Goal: Task Accomplishment & Management: Use online tool/utility

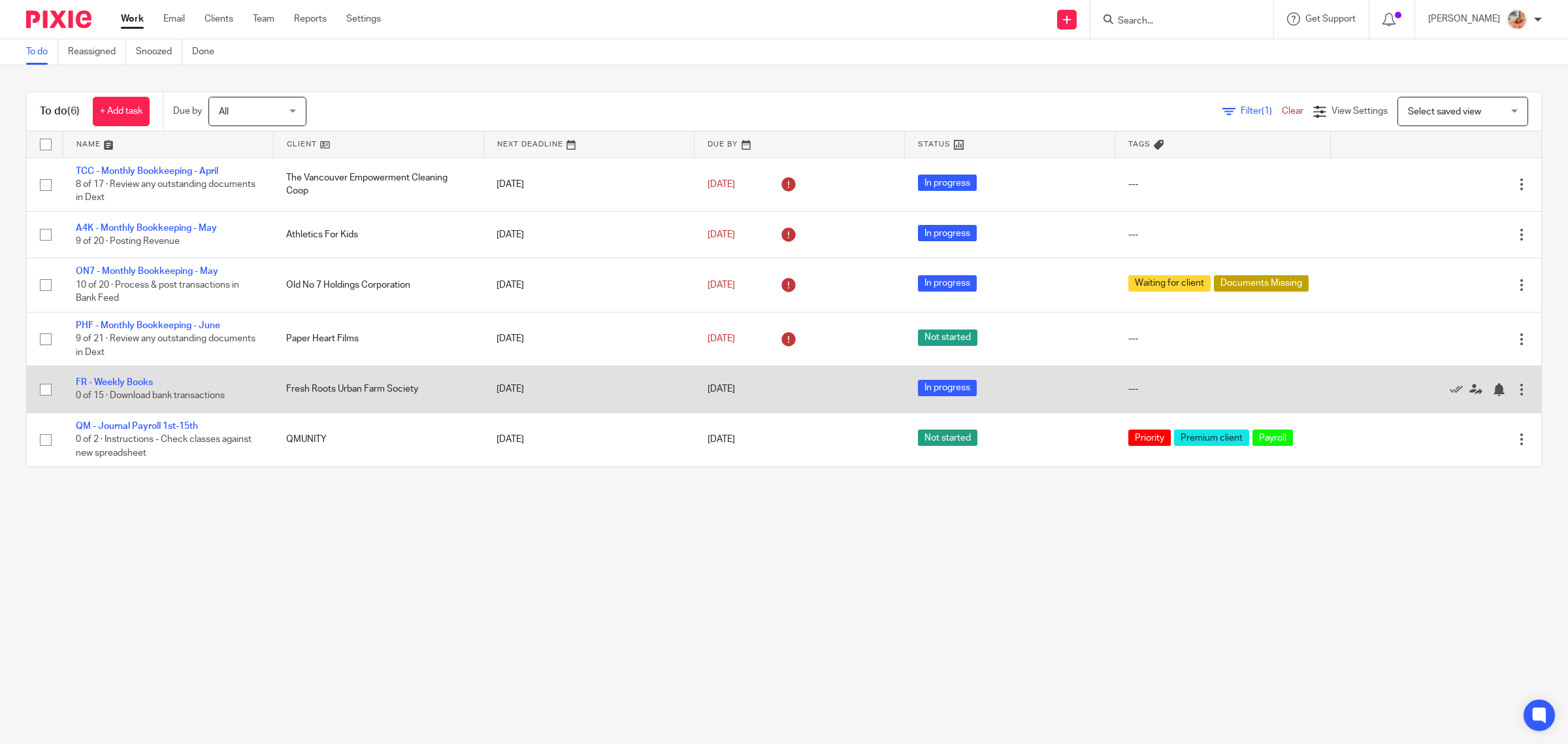
drag, startPoint x: 118, startPoint y: 381, endPoint x: 164, endPoint y: 404, distance: 51.4
click at [118, 381] on link "FR - Weekly Books" at bounding box center [114, 382] width 77 height 9
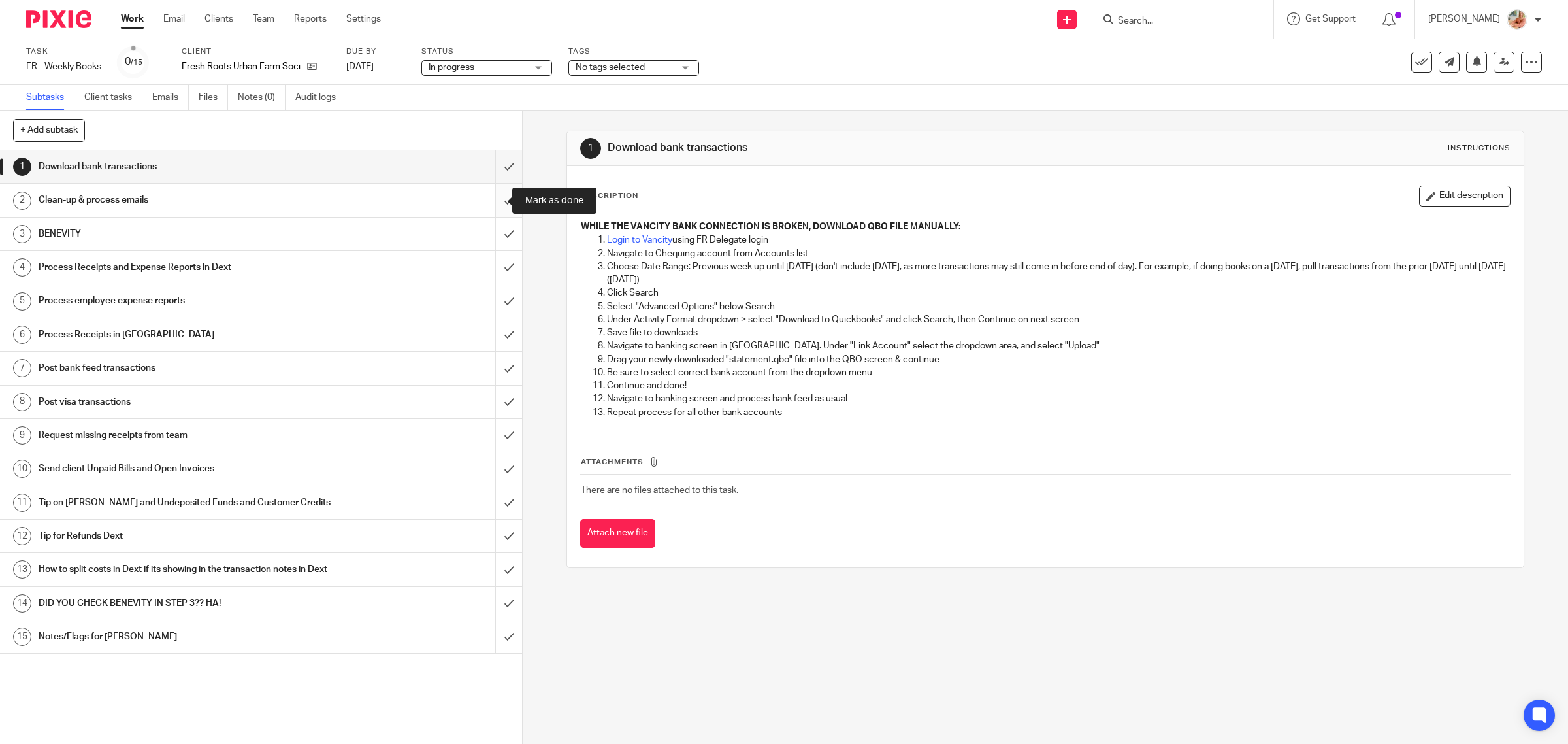
click at [489, 203] on input "submit" at bounding box center [261, 200] width 522 height 33
click at [491, 180] on input "submit" at bounding box center [261, 166] width 522 height 33
click at [487, 229] on input "submit" at bounding box center [261, 234] width 522 height 33
click at [487, 271] on input "submit" at bounding box center [261, 267] width 522 height 33
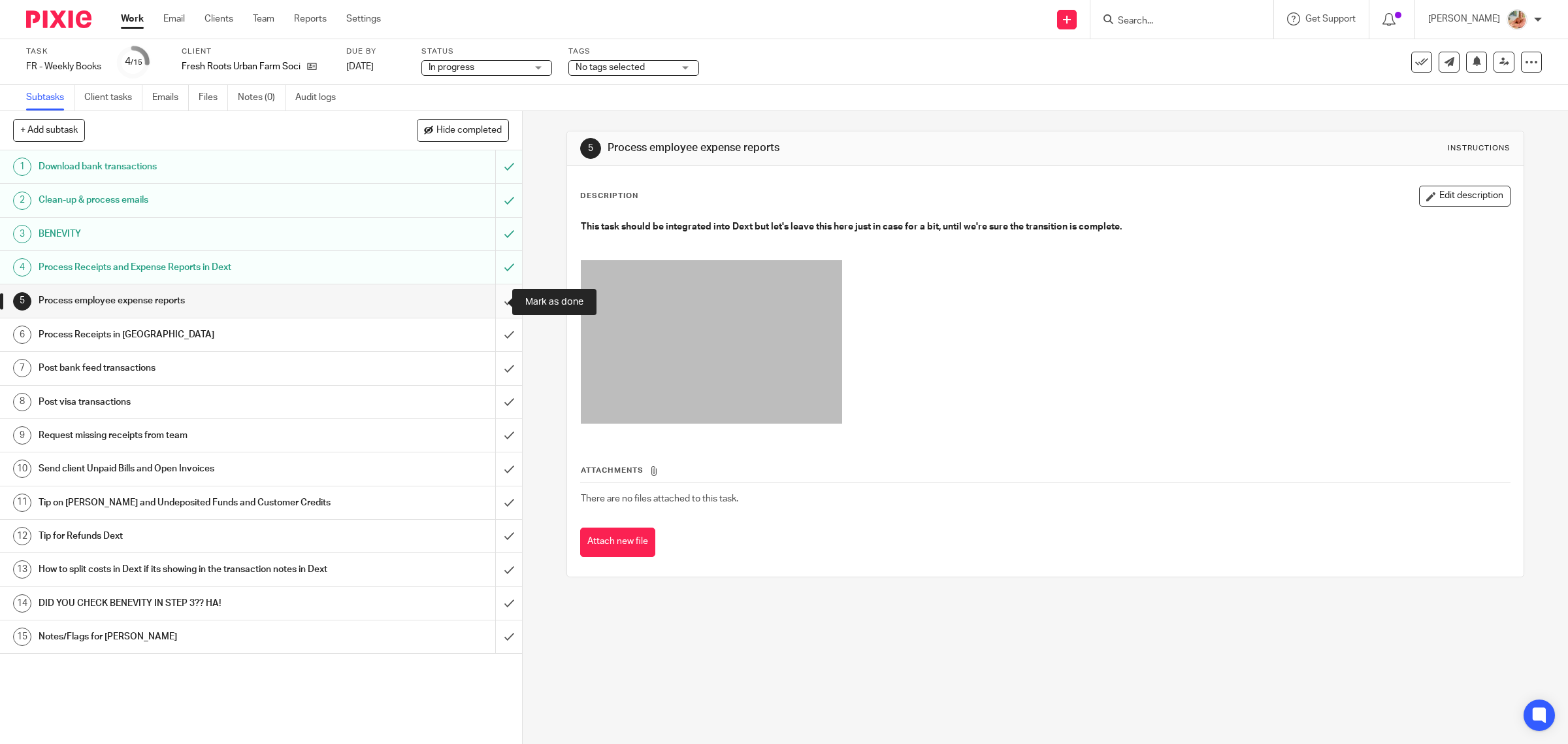
click at [488, 308] on input "submit" at bounding box center [261, 300] width 522 height 33
click at [485, 327] on input "submit" at bounding box center [261, 334] width 522 height 33
click at [489, 362] on input "submit" at bounding box center [261, 368] width 522 height 33
click at [492, 399] on input "submit" at bounding box center [261, 402] width 522 height 33
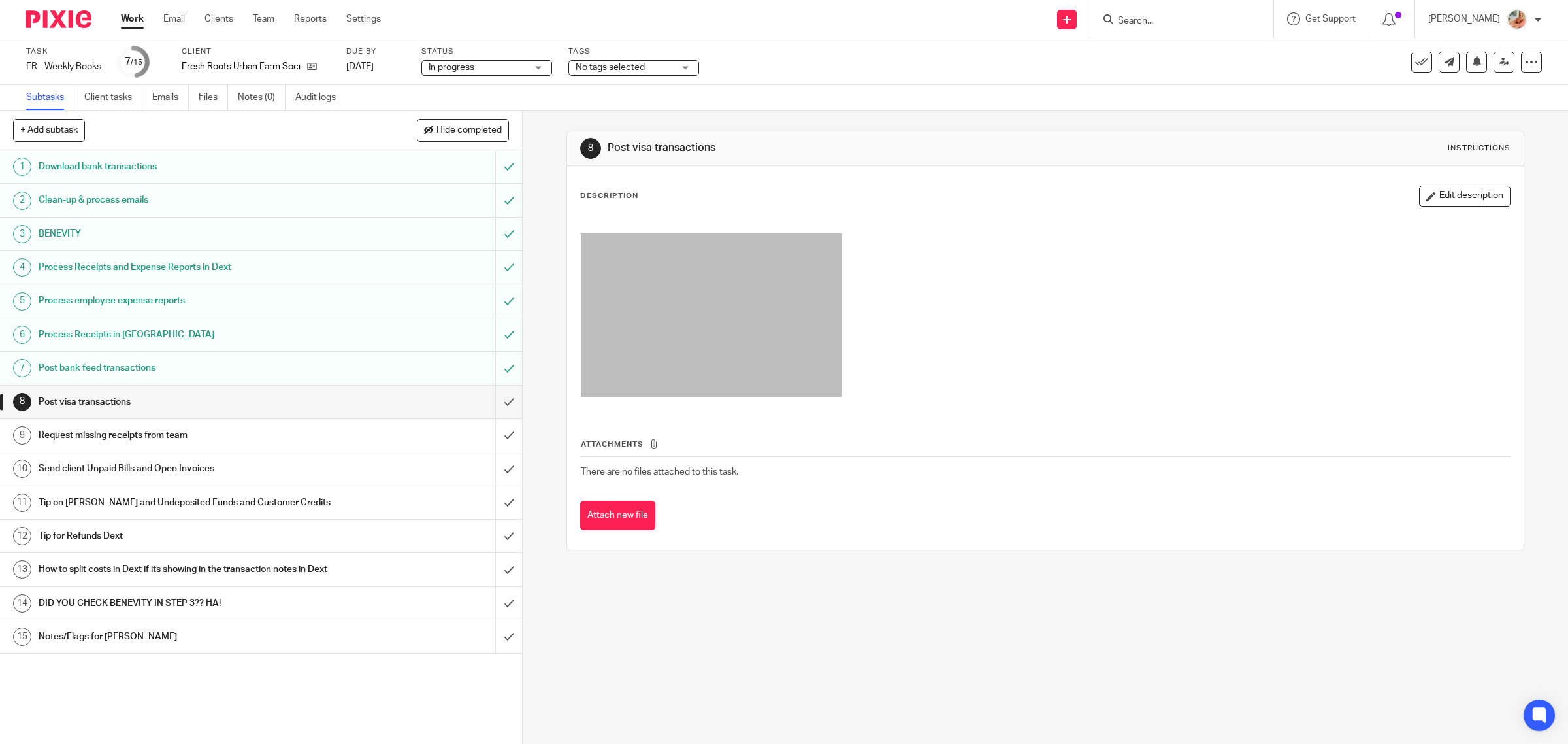
click at [492, 478] on input "submit" at bounding box center [261, 468] width 522 height 33
click at [493, 439] on input "submit" at bounding box center [261, 435] width 522 height 33
click at [492, 412] on input "submit" at bounding box center [261, 402] width 522 height 33
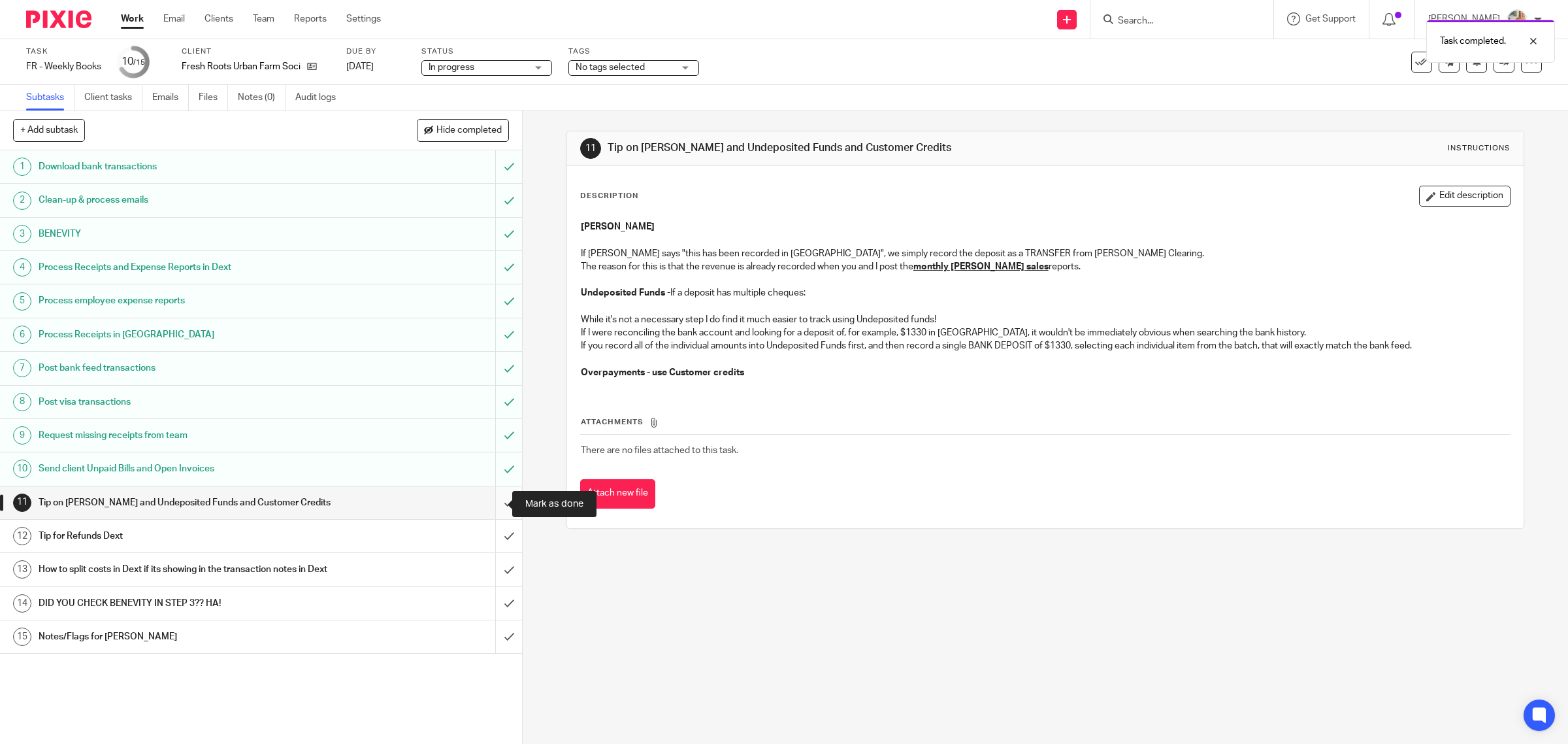
click at [491, 504] on input "submit" at bounding box center [261, 503] width 522 height 33
click at [492, 540] on input "submit" at bounding box center [261, 535] width 522 height 33
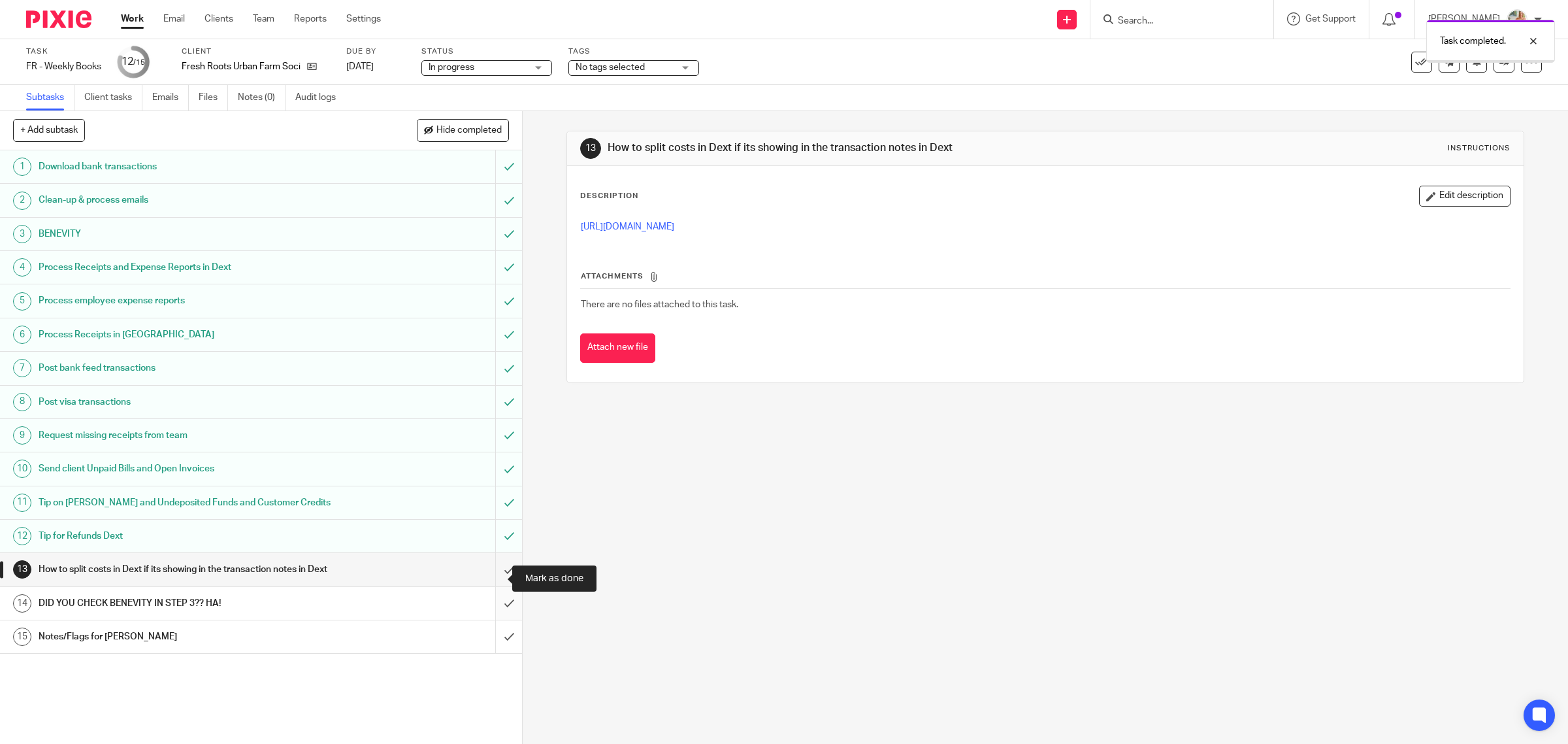
click at [495, 575] on input "submit" at bounding box center [261, 569] width 522 height 33
click at [487, 620] on input "submit" at bounding box center [261, 603] width 522 height 33
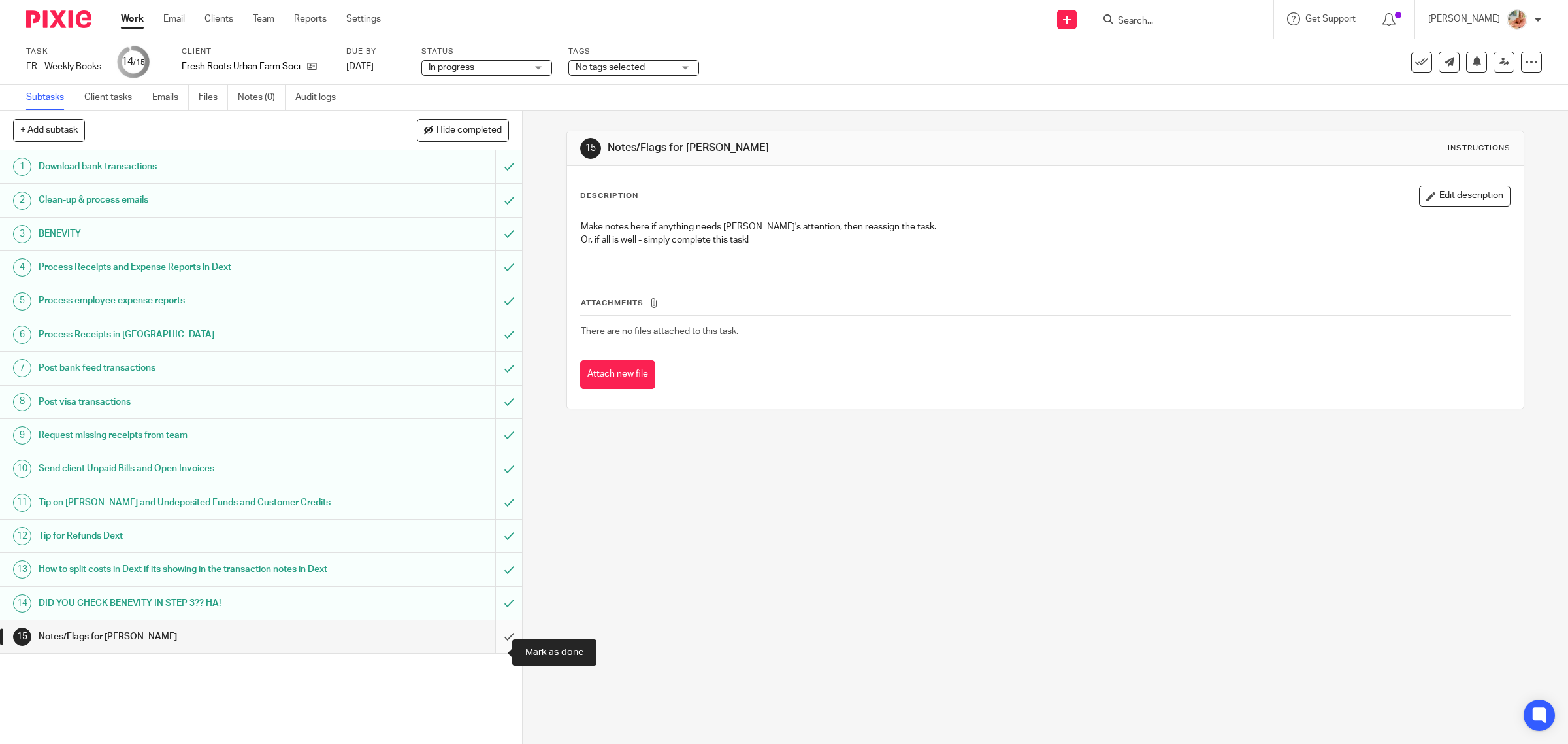
click at [487, 652] on input "submit" at bounding box center [261, 637] width 522 height 33
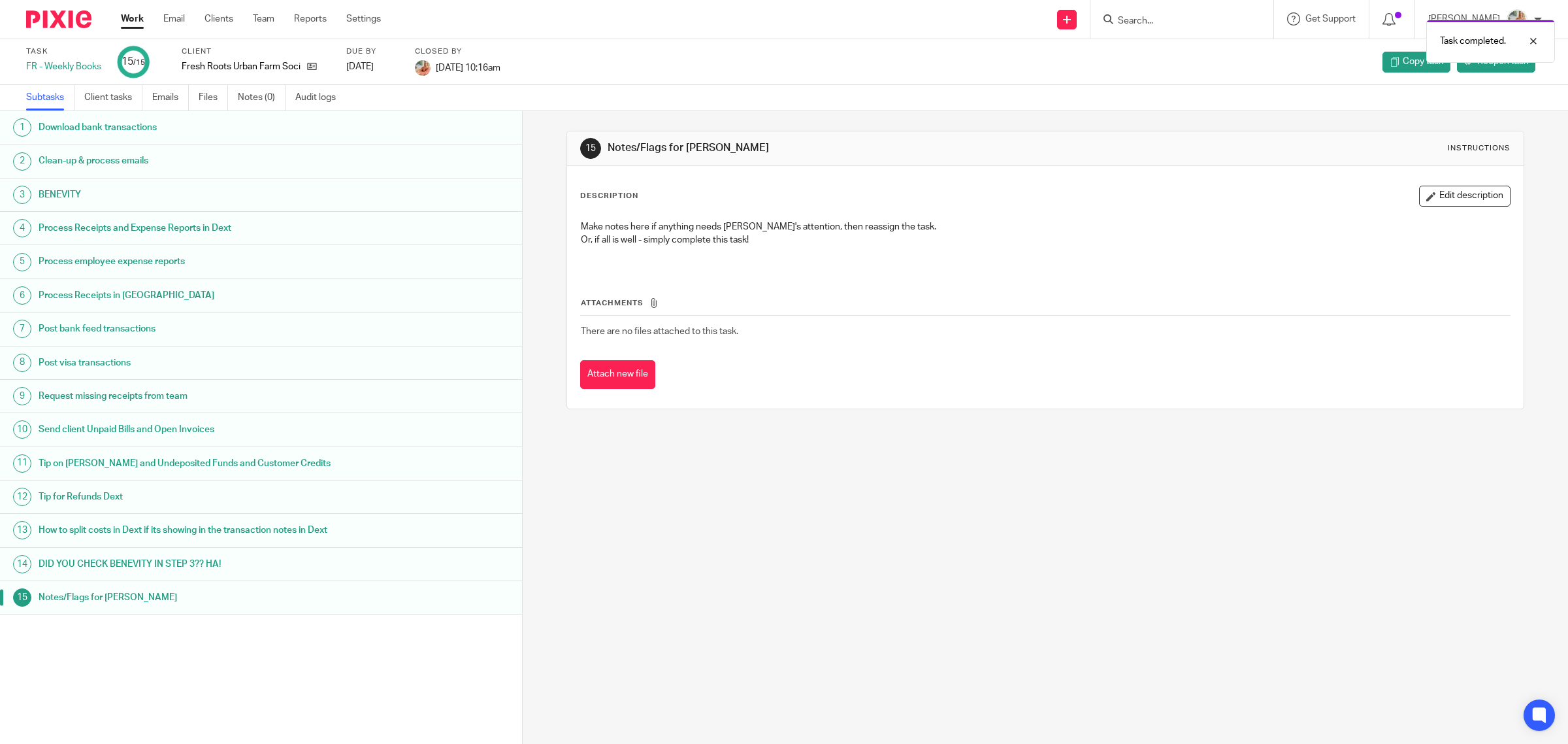
click at [128, 13] on link "Work" at bounding box center [132, 18] width 23 height 13
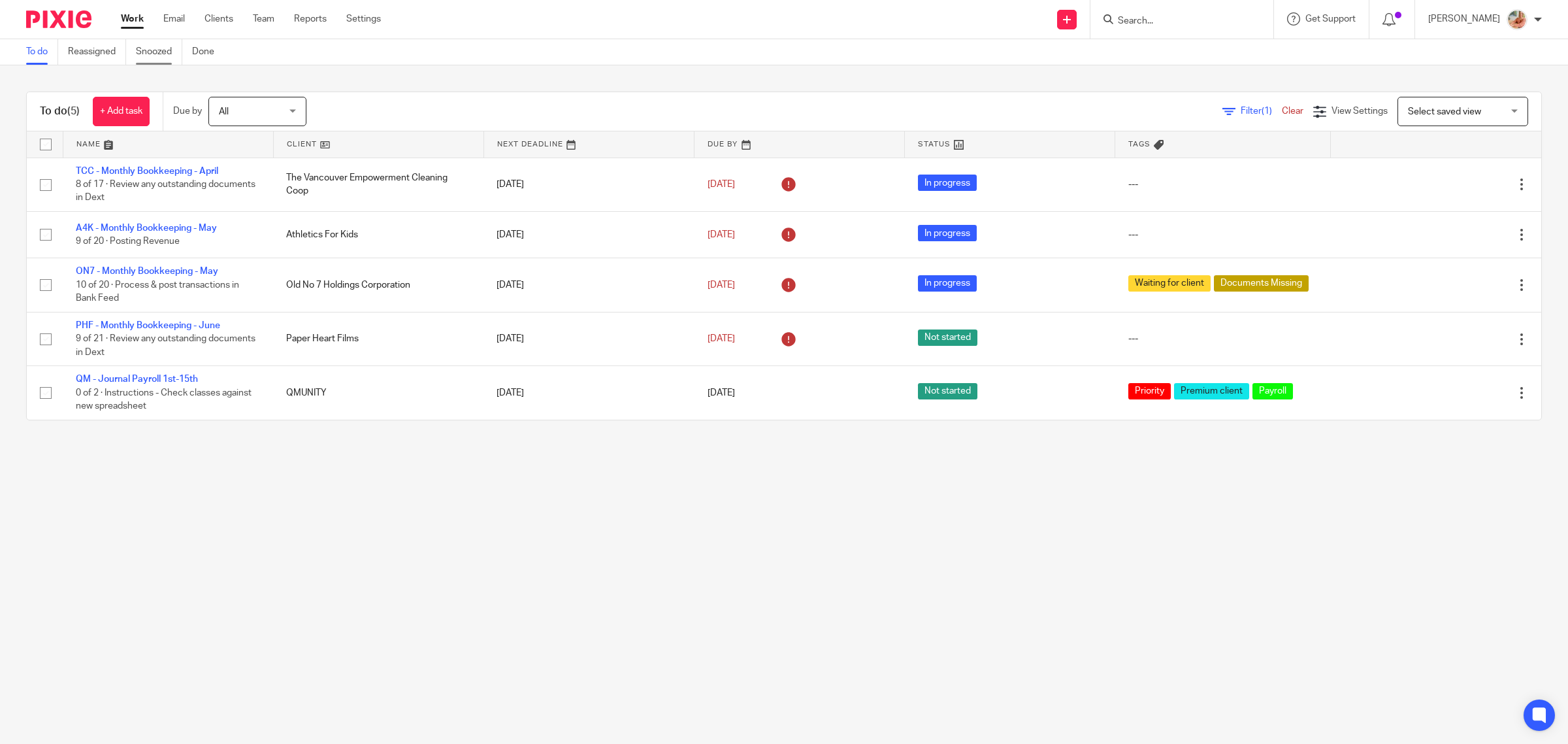
click at [168, 53] on link "Snoozed" at bounding box center [159, 52] width 46 height 25
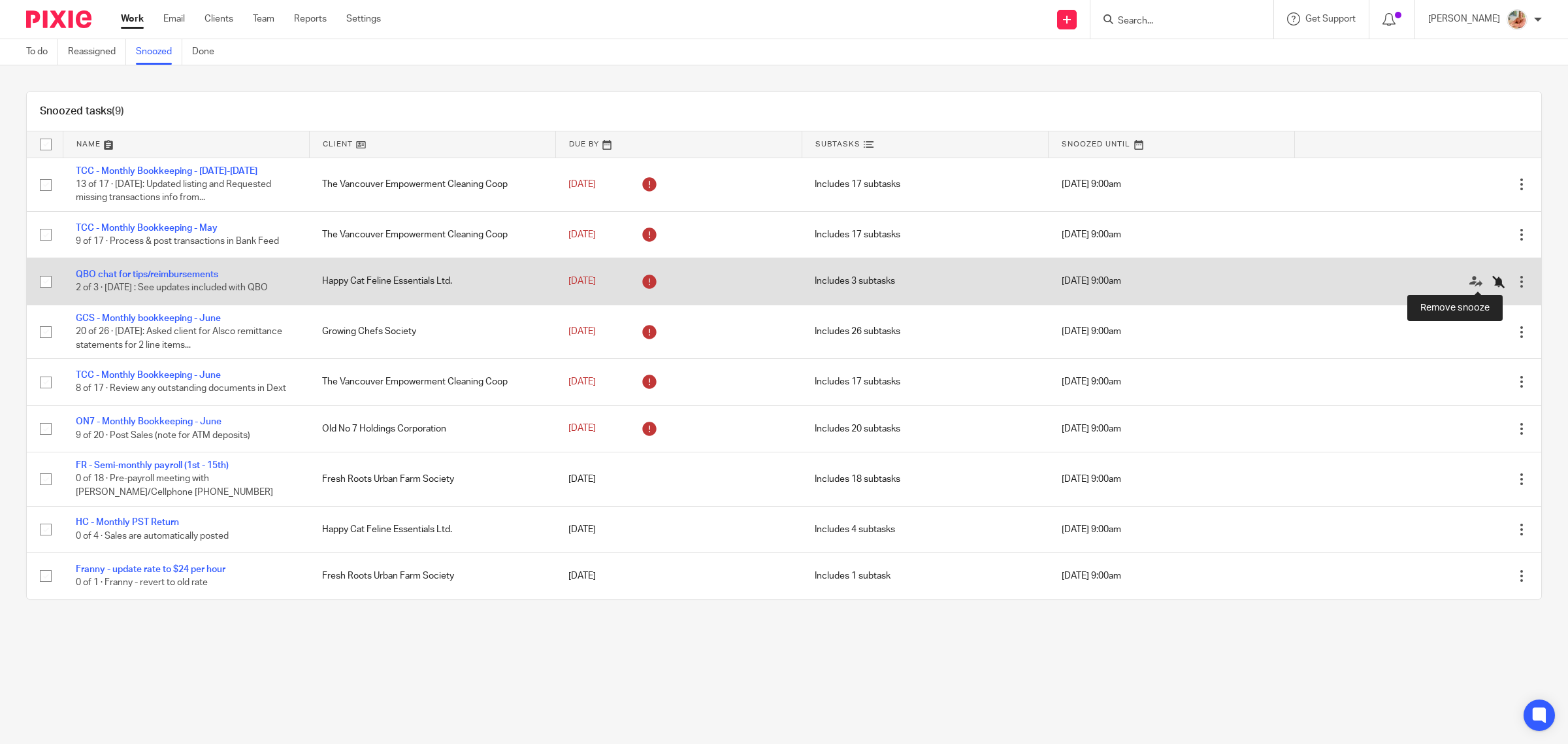
click at [1493, 282] on icon at bounding box center [1499, 281] width 13 height 13
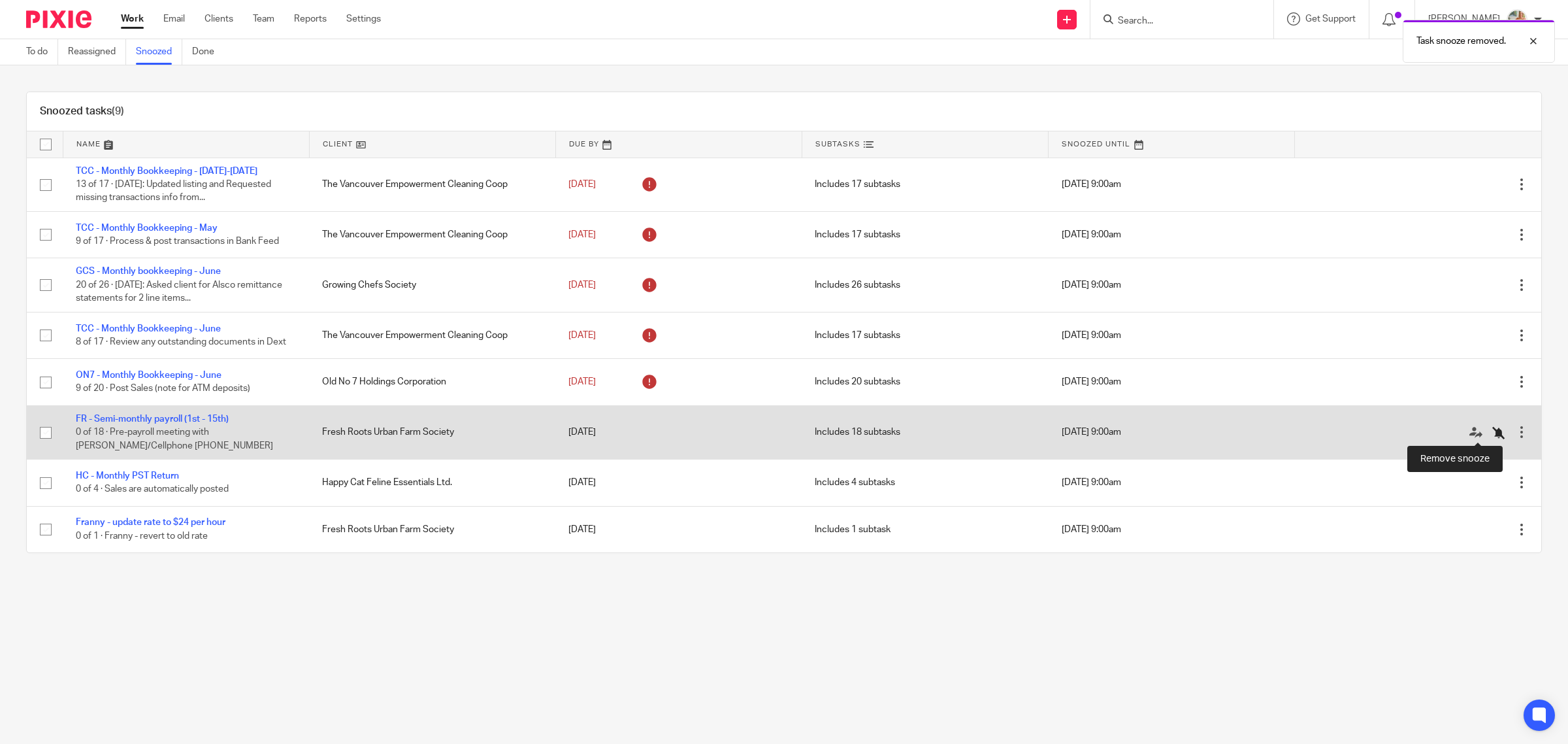
click at [1493, 429] on icon at bounding box center [1499, 433] width 13 height 13
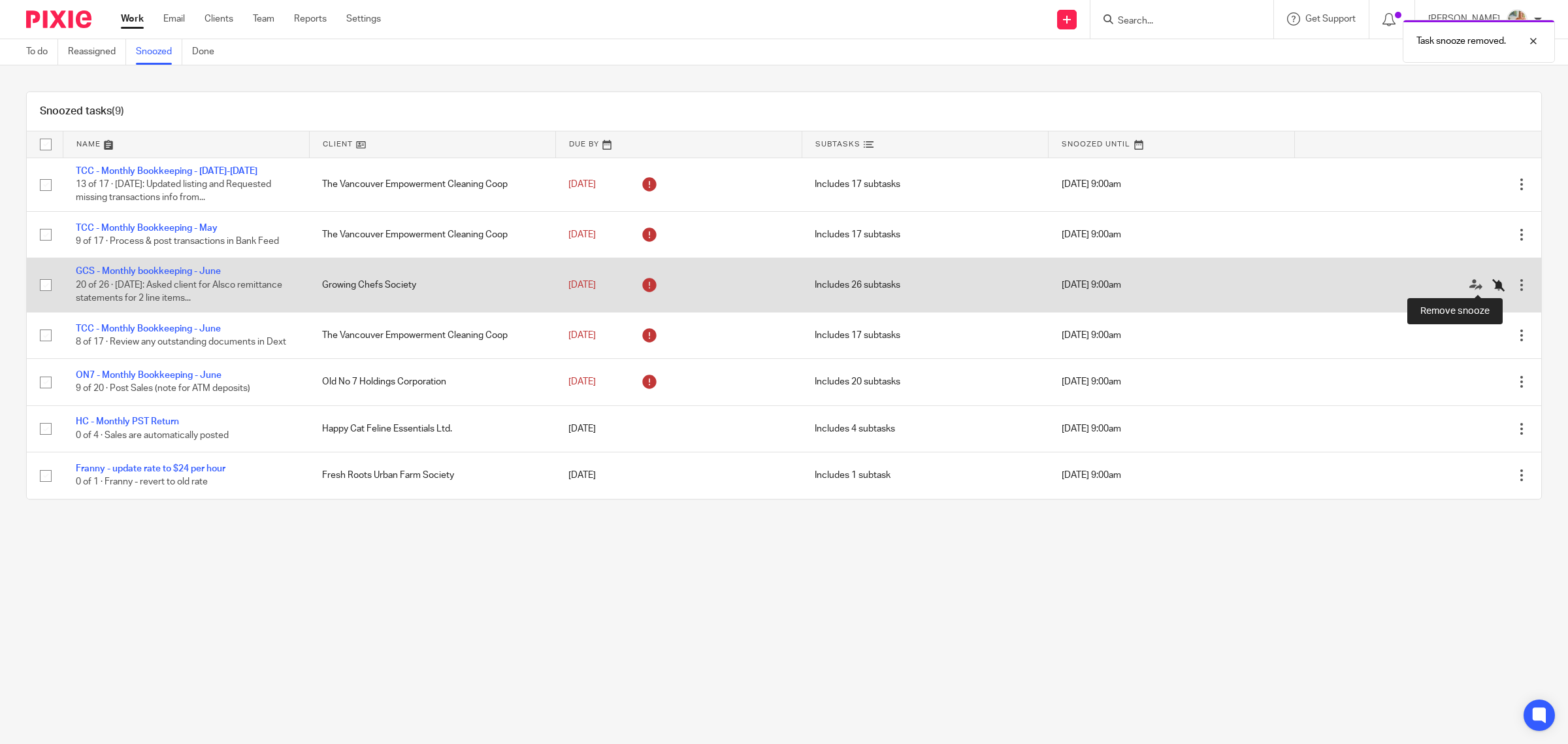
click at [1493, 288] on icon at bounding box center [1499, 285] width 13 height 13
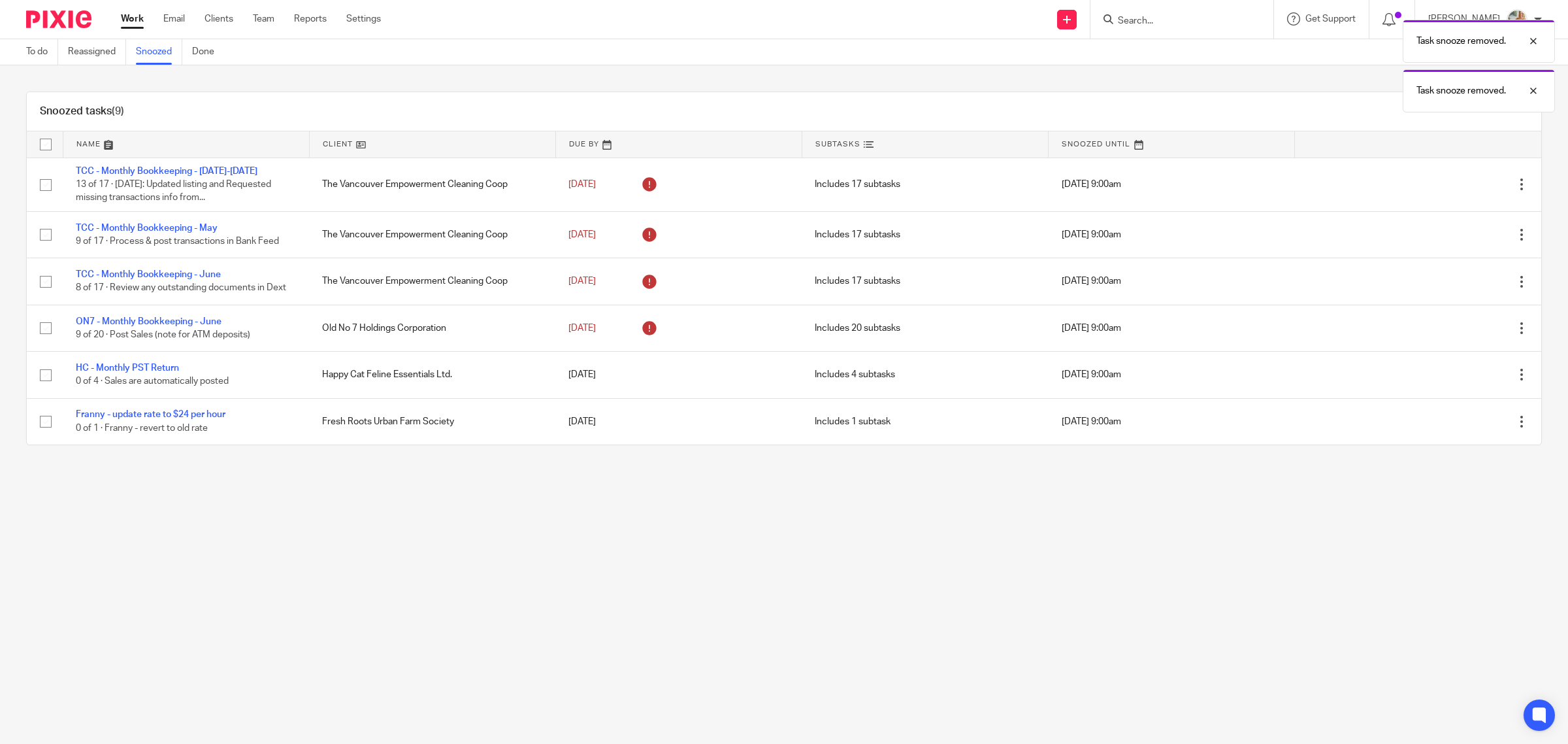
click at [129, 23] on link "Work" at bounding box center [132, 18] width 23 height 13
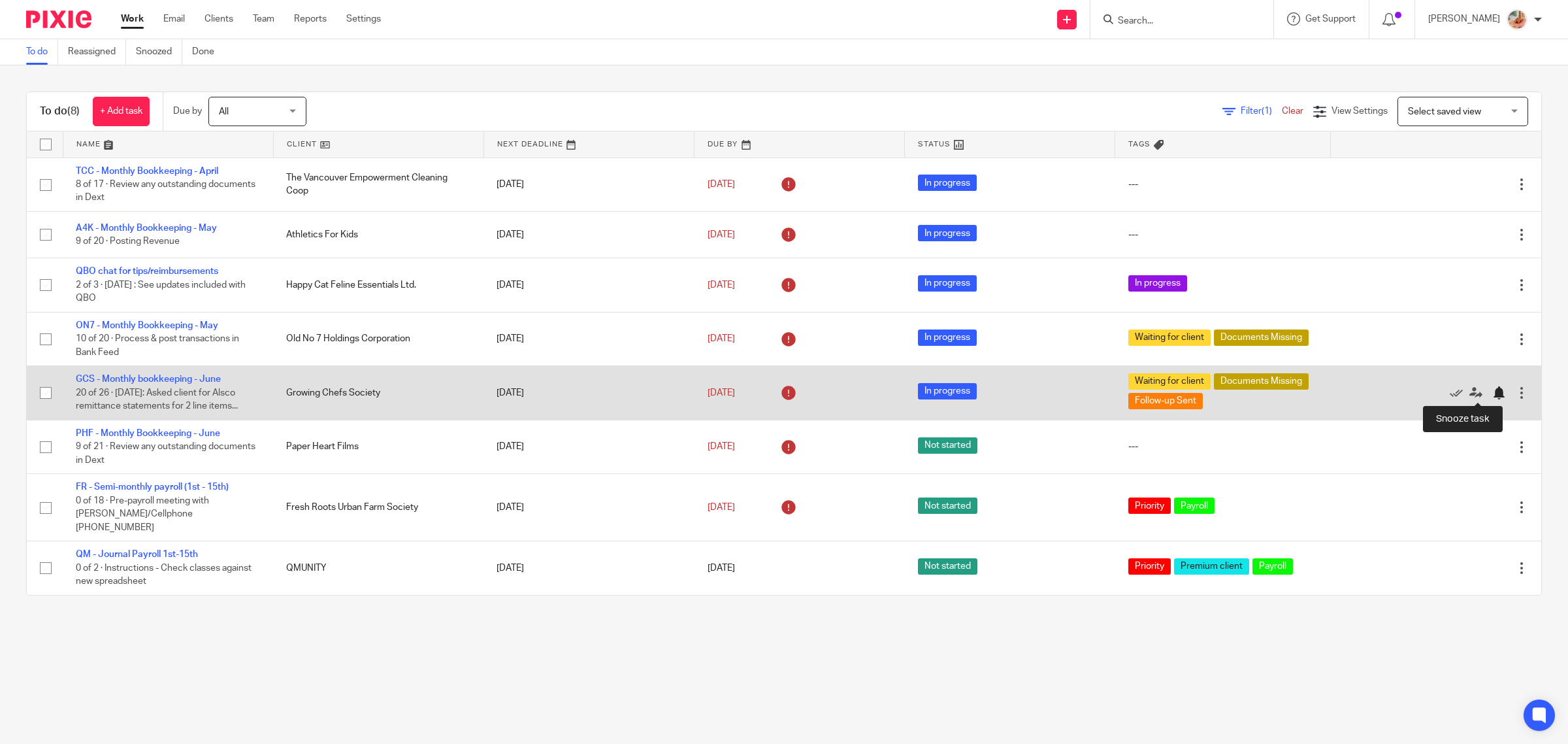
click at [1493, 391] on div at bounding box center [1499, 392] width 13 height 13
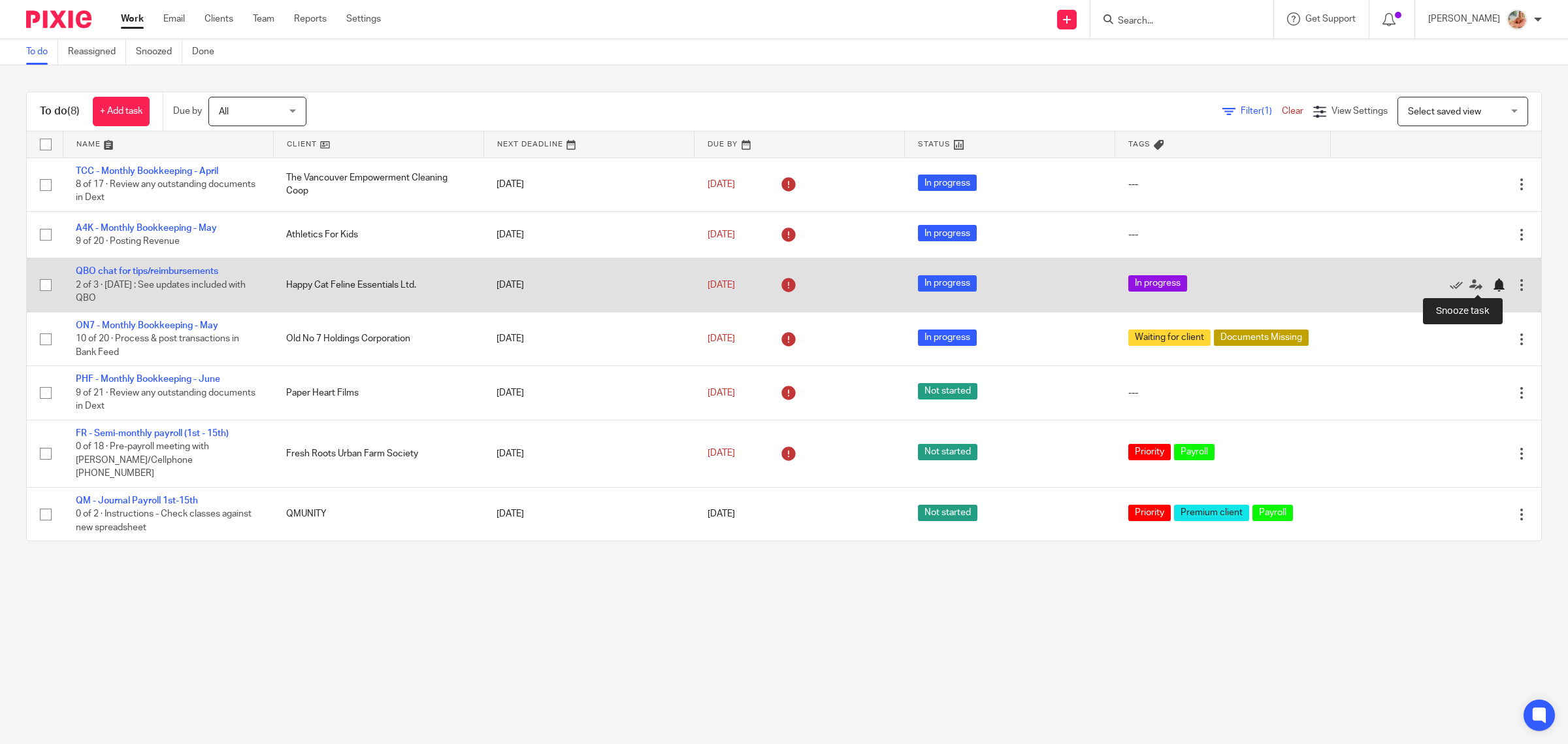
click at [1493, 286] on div at bounding box center [1499, 285] width 13 height 13
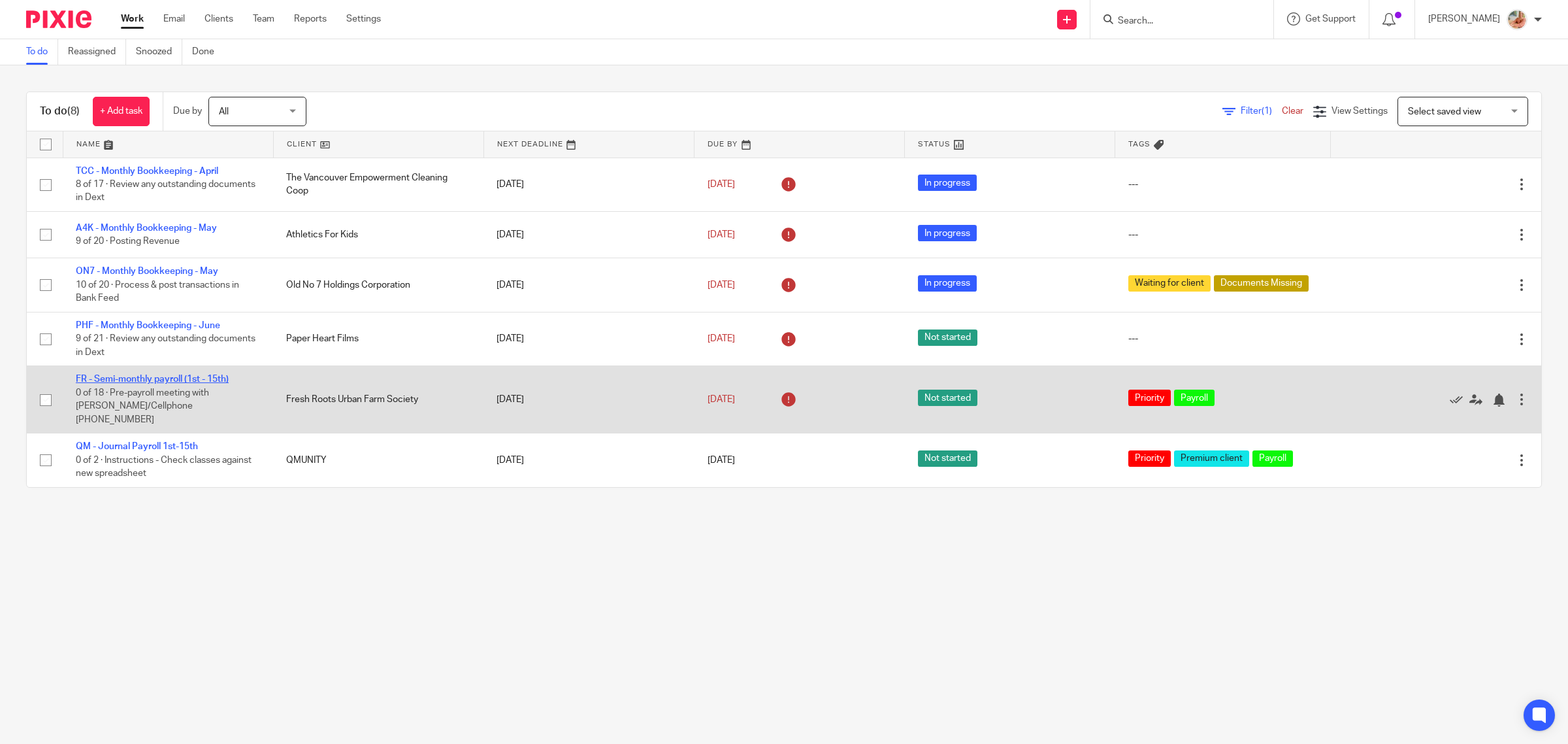
click at [164, 375] on link "FR - Semi-monthly payroll (1st - 15th)" at bounding box center [152, 379] width 153 height 9
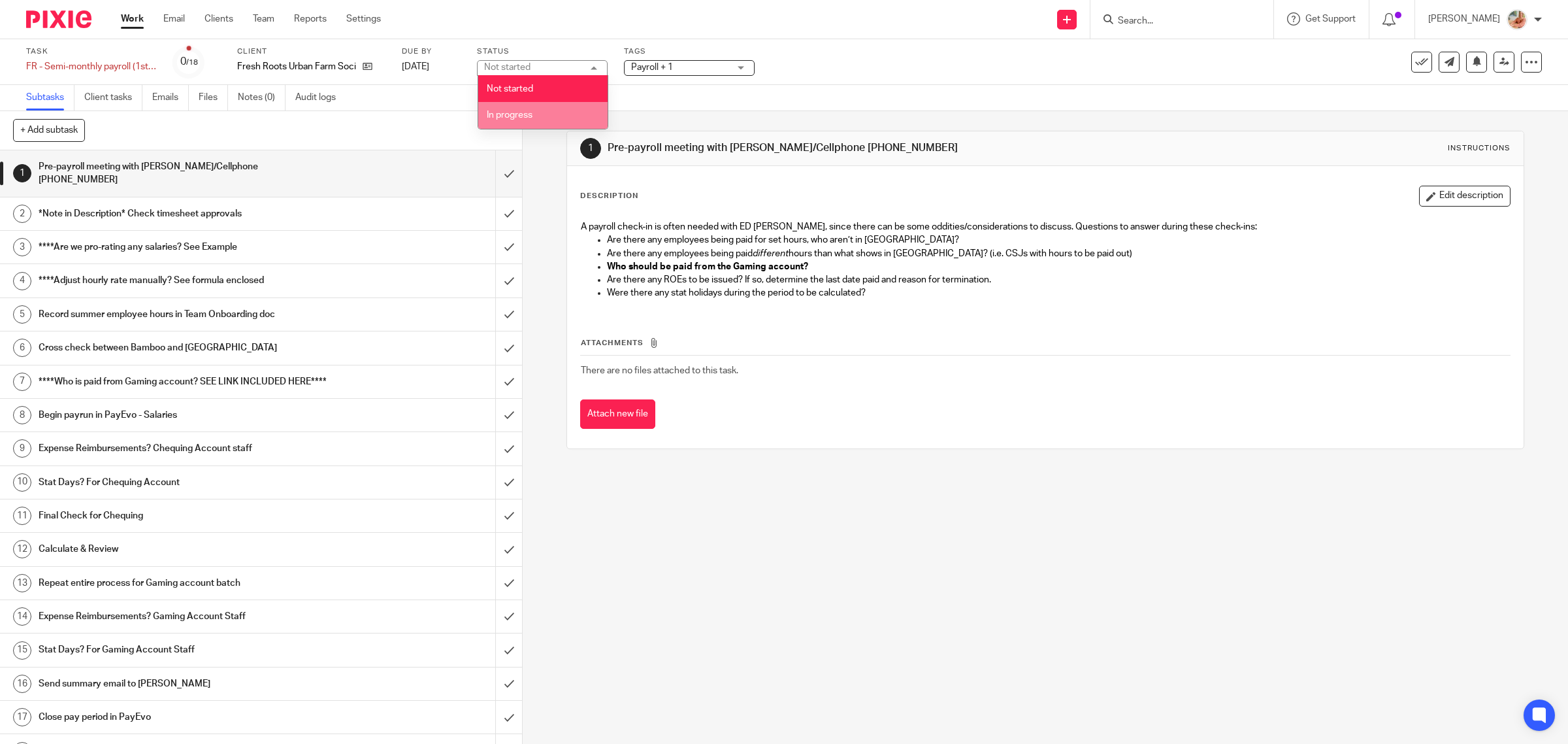
click at [517, 111] on span "In progress" at bounding box center [510, 115] width 46 height 9
click at [1472, 61] on icon at bounding box center [1477, 61] width 10 height 10
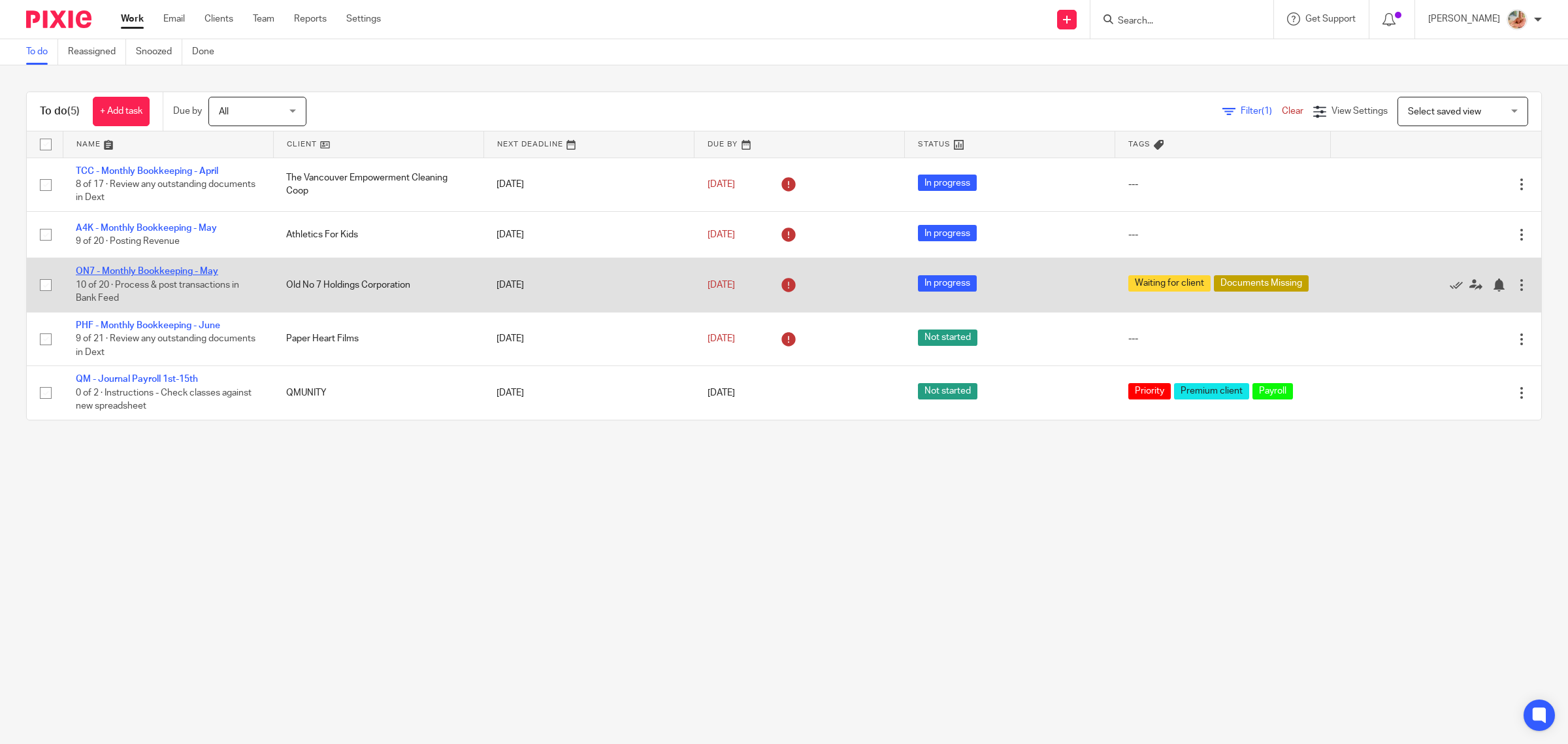
click at [168, 273] on link "ON7 - Monthly Bookkeeping - May" at bounding box center [147, 271] width 142 height 9
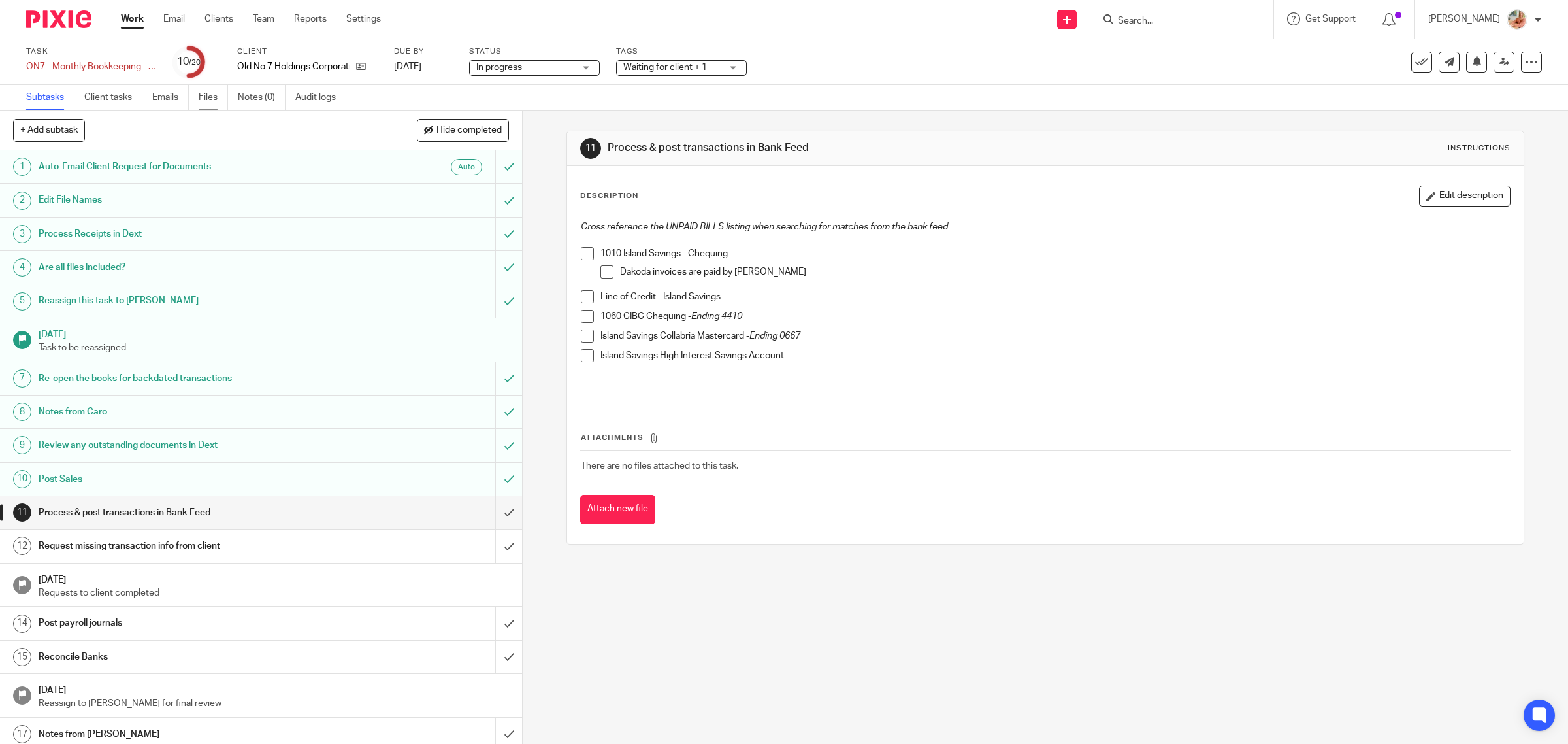
click at [221, 94] on link "Files" at bounding box center [213, 97] width 30 height 25
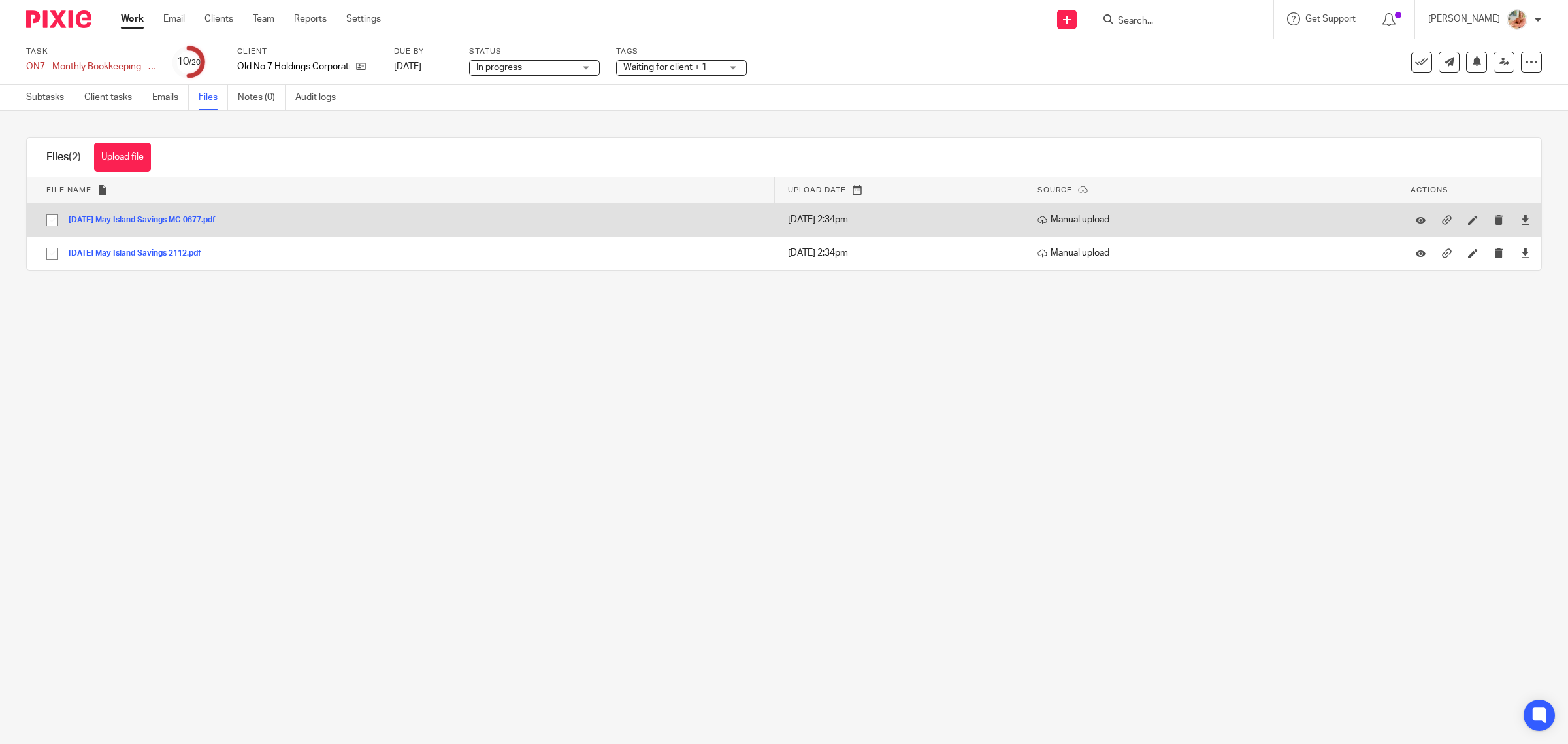
click at [209, 222] on button "2025-05-22 May Island Savings MC 0677.pdf" at bounding box center [147, 220] width 157 height 9
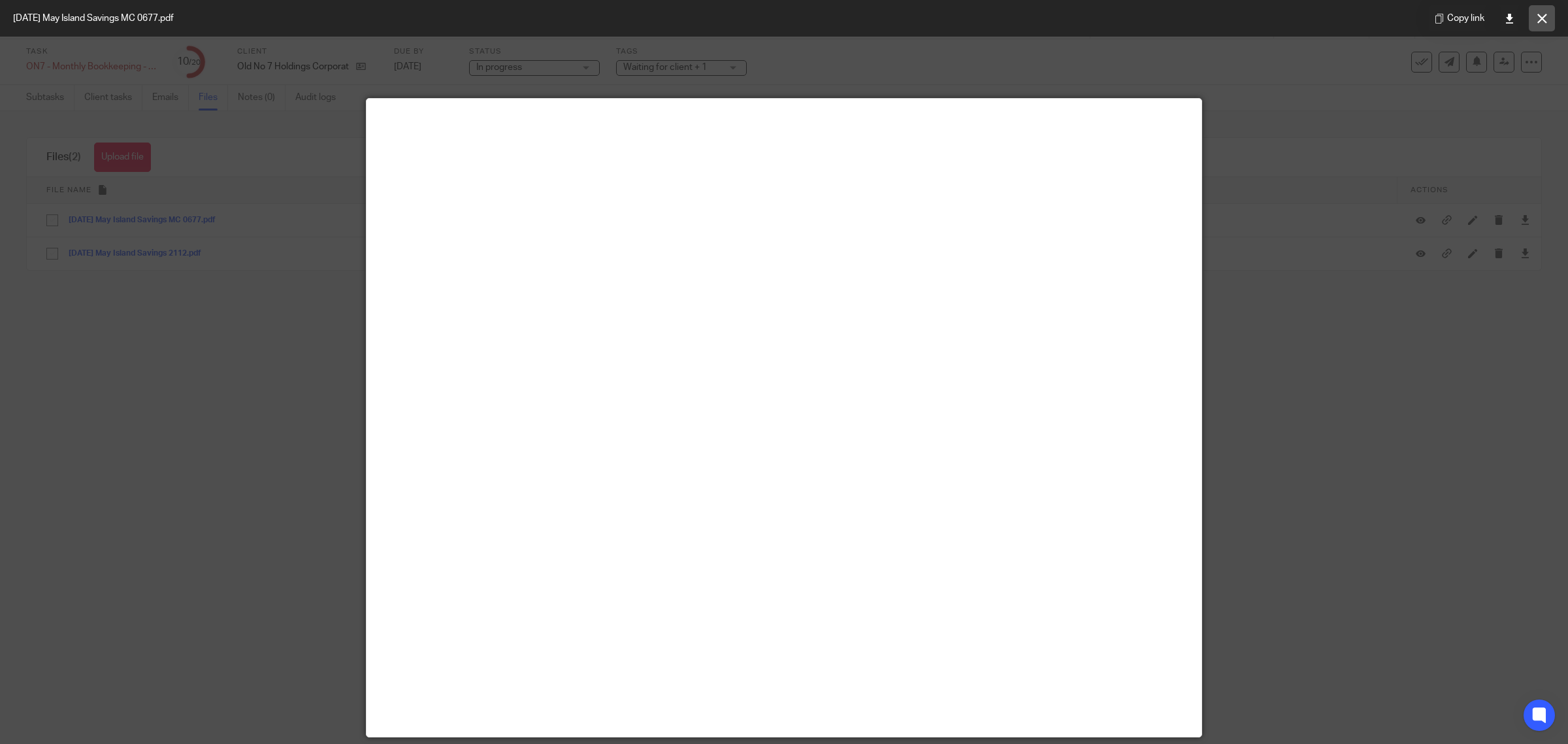
click at [1546, 17] on icon at bounding box center [1542, 18] width 10 height 10
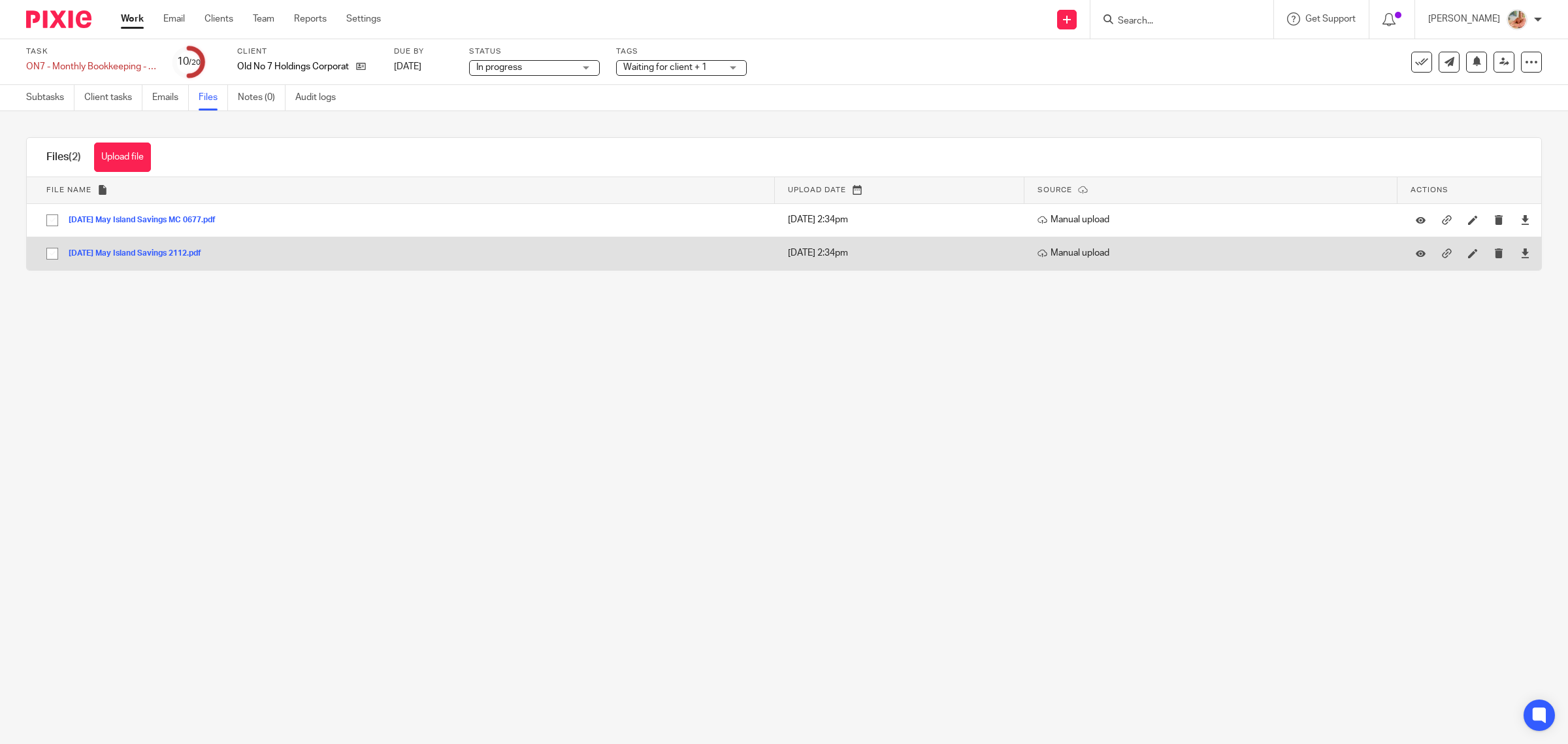
click at [136, 254] on button "2025-05-31 May Island Savings 2112.pdf" at bounding box center [139, 254] width 142 height 9
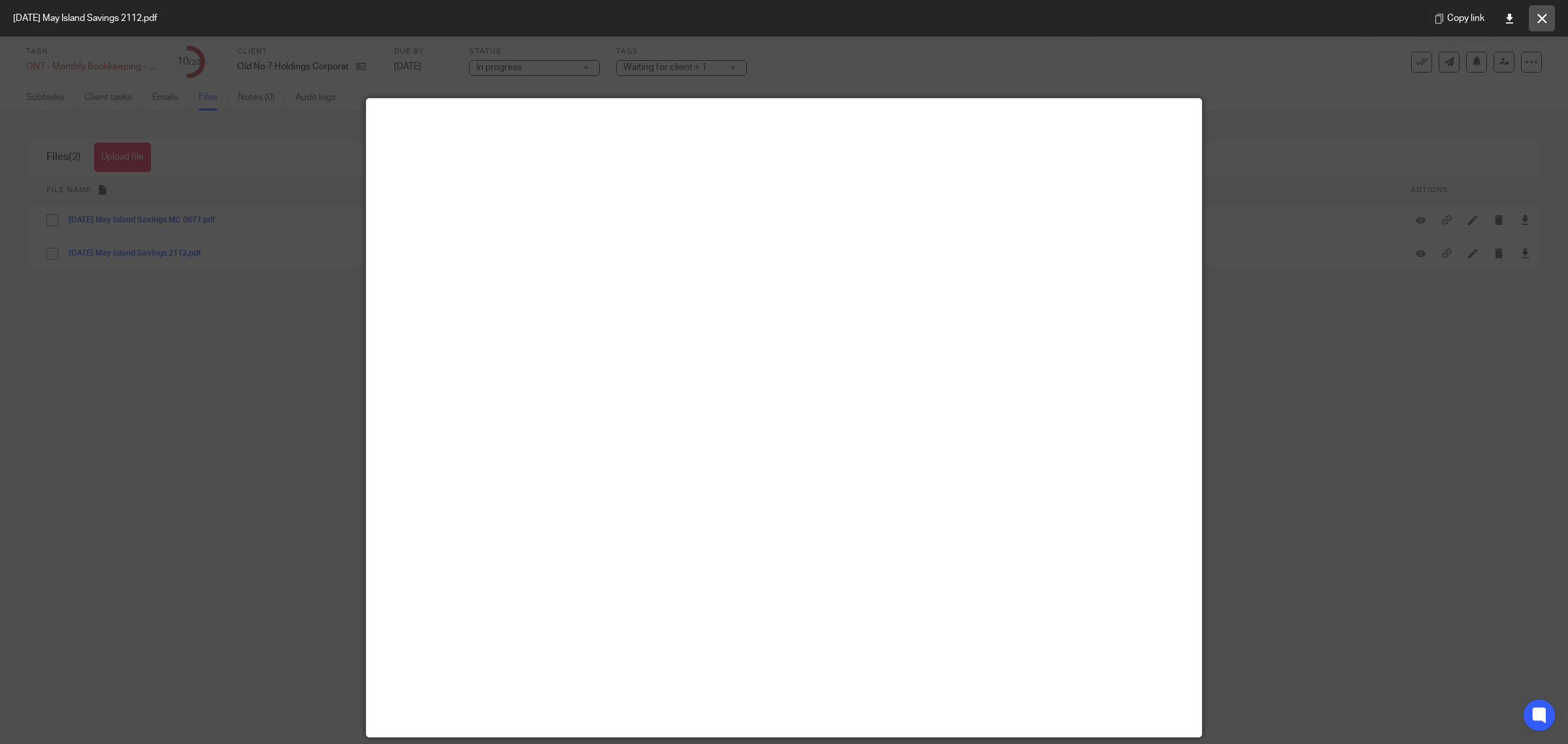
click at [1544, 18] on icon at bounding box center [1542, 18] width 10 height 10
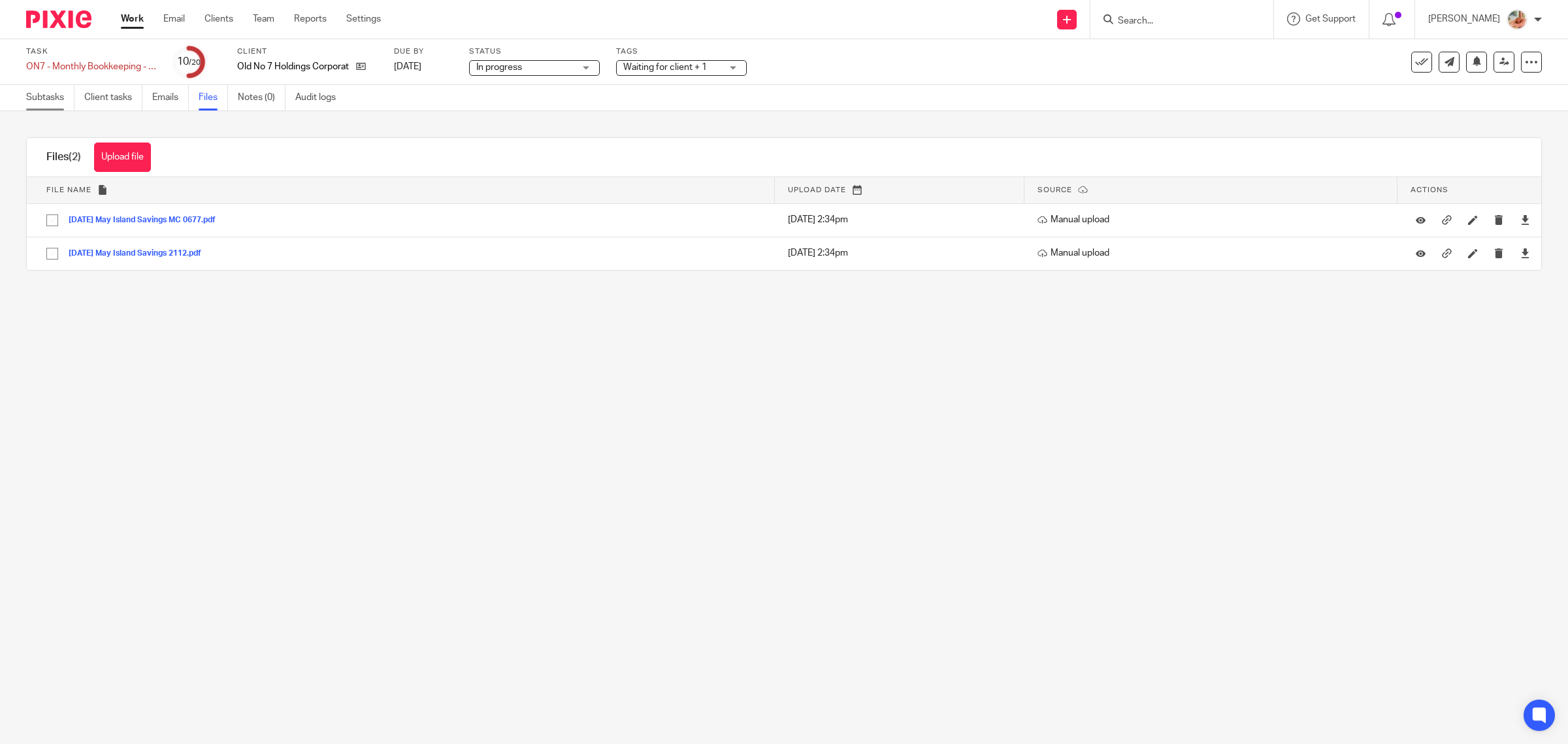
click at [34, 94] on link "Subtasks" at bounding box center [50, 97] width 49 height 25
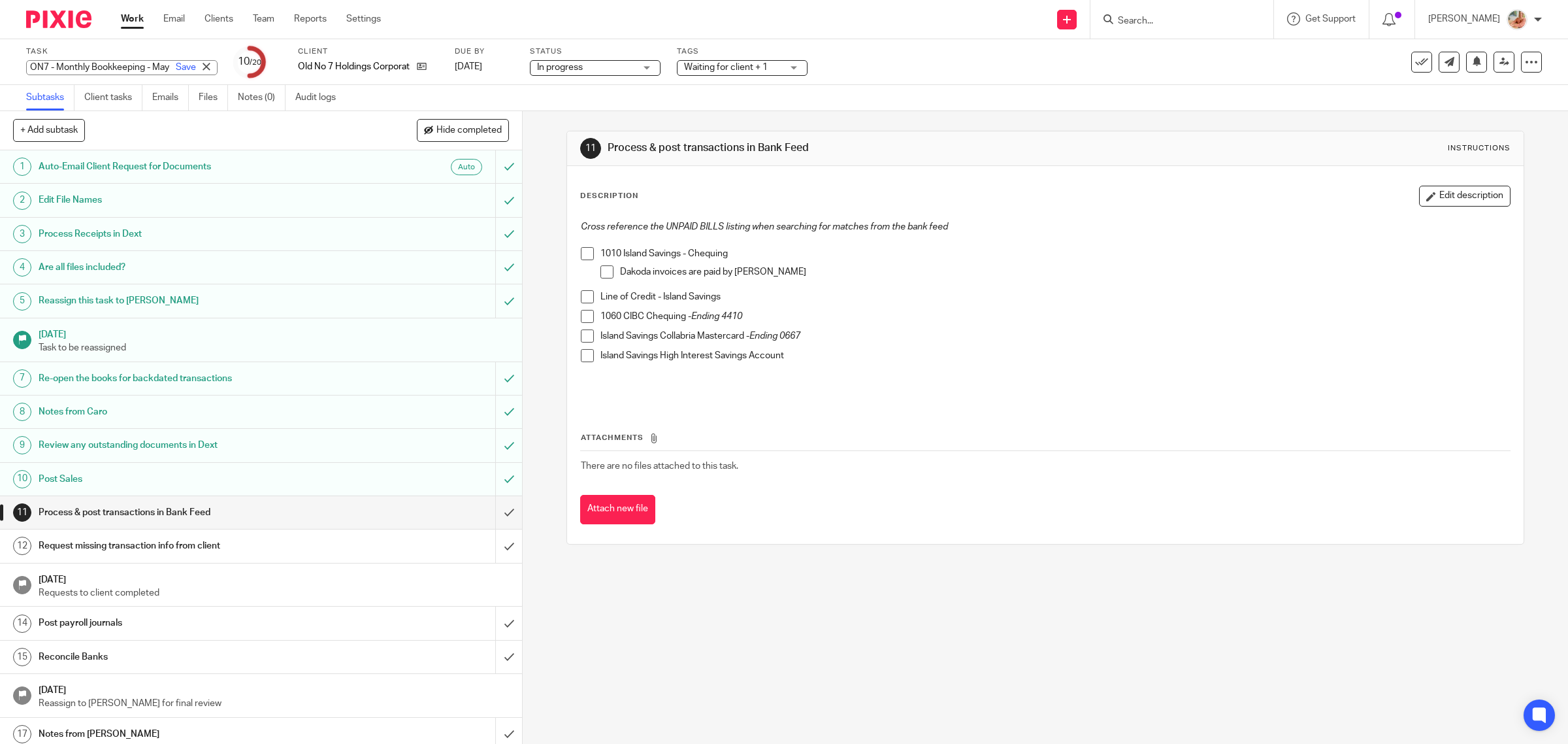
click at [72, 65] on div "ON7 - Monthly Bookkeeping - May Save ON7 - Monthly Bookkeeping - May" at bounding box center [122, 68] width 192 height 15
click at [94, 66] on input "ON7 - Monthly Bookkeeping - May" at bounding box center [122, 68] width 192 height 15
click at [86, 71] on input "ON7 - Monthly Bookkeeping - May" at bounding box center [122, 68] width 192 height 15
drag, startPoint x: 86, startPoint y: 71, endPoint x: 149, endPoint y: 69, distance: 63.0
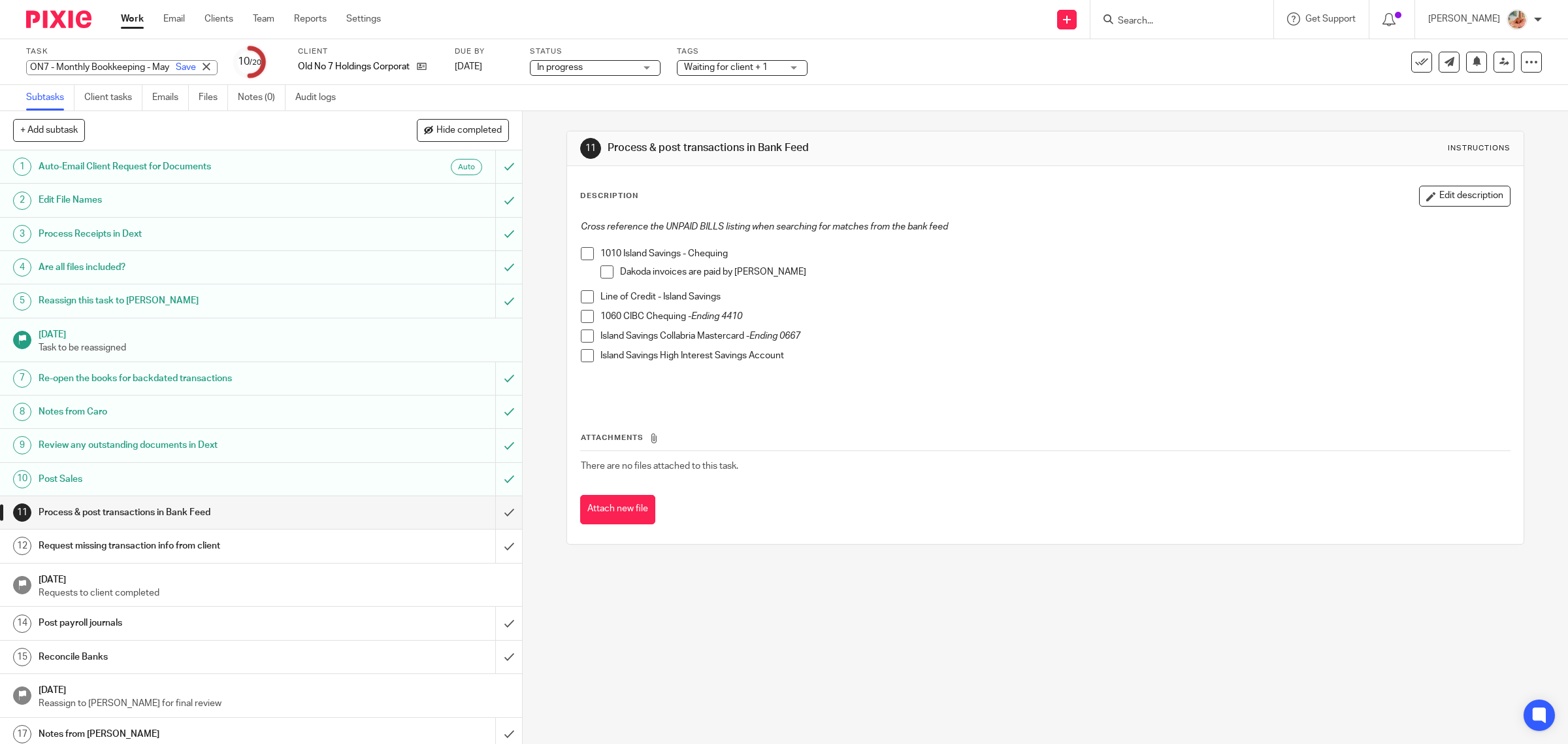
click at [149, 69] on div "ON7 - Monthly Bookkeeping - May Save" at bounding box center [122, 68] width 192 height 15
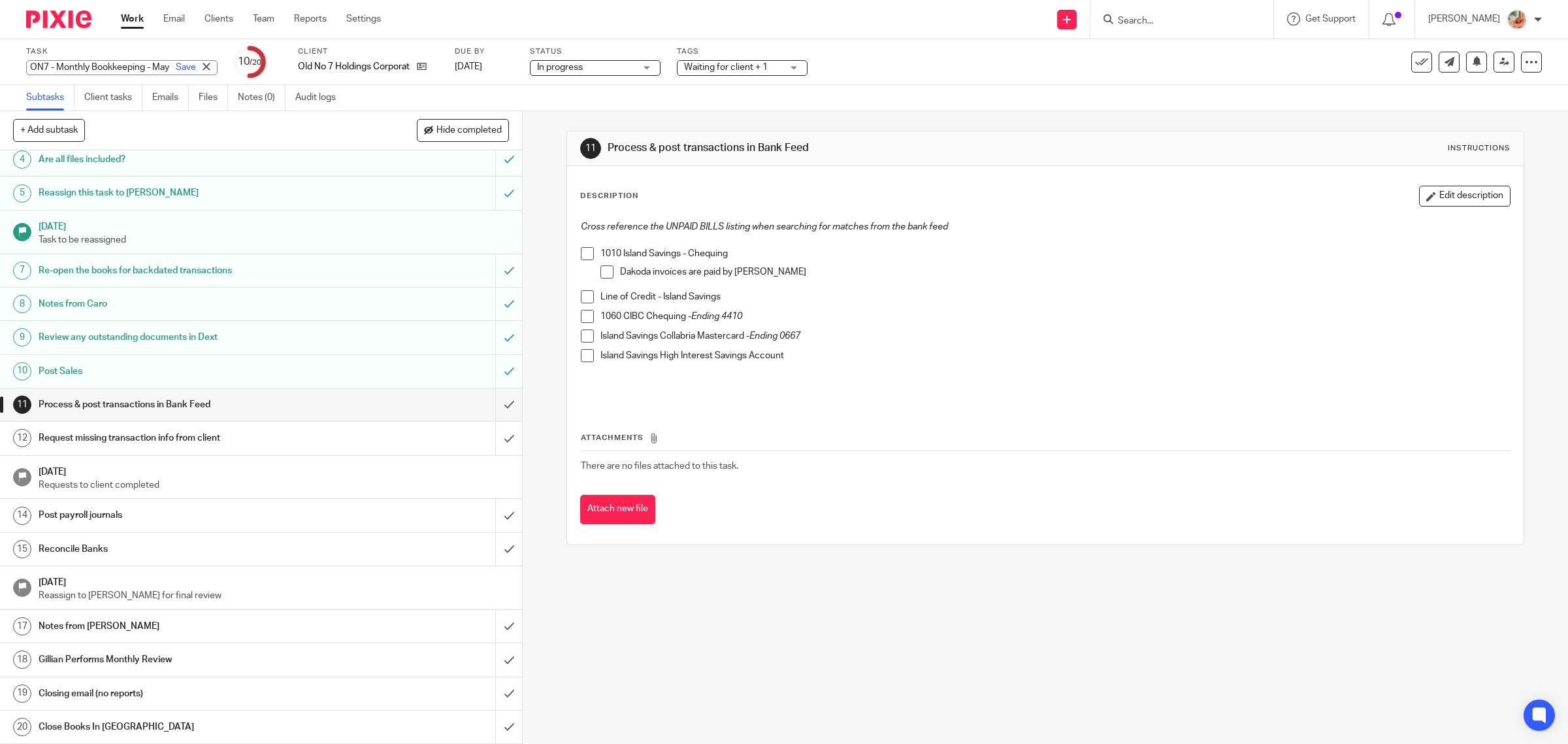
scroll to position [0, 0]
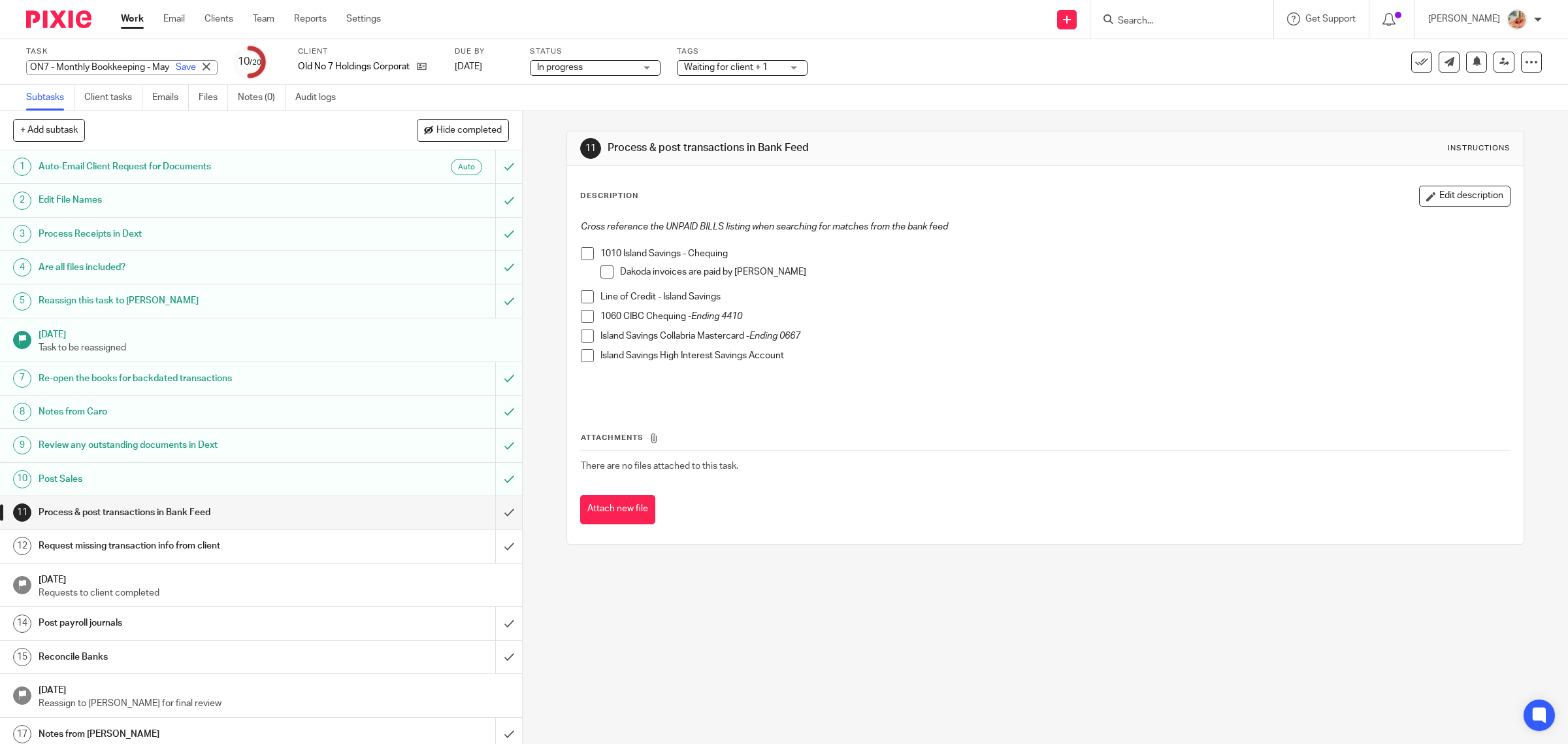
click at [126, 17] on link "Work" at bounding box center [132, 18] width 23 height 13
